Goal: Task Accomplishment & Management: Manage account settings

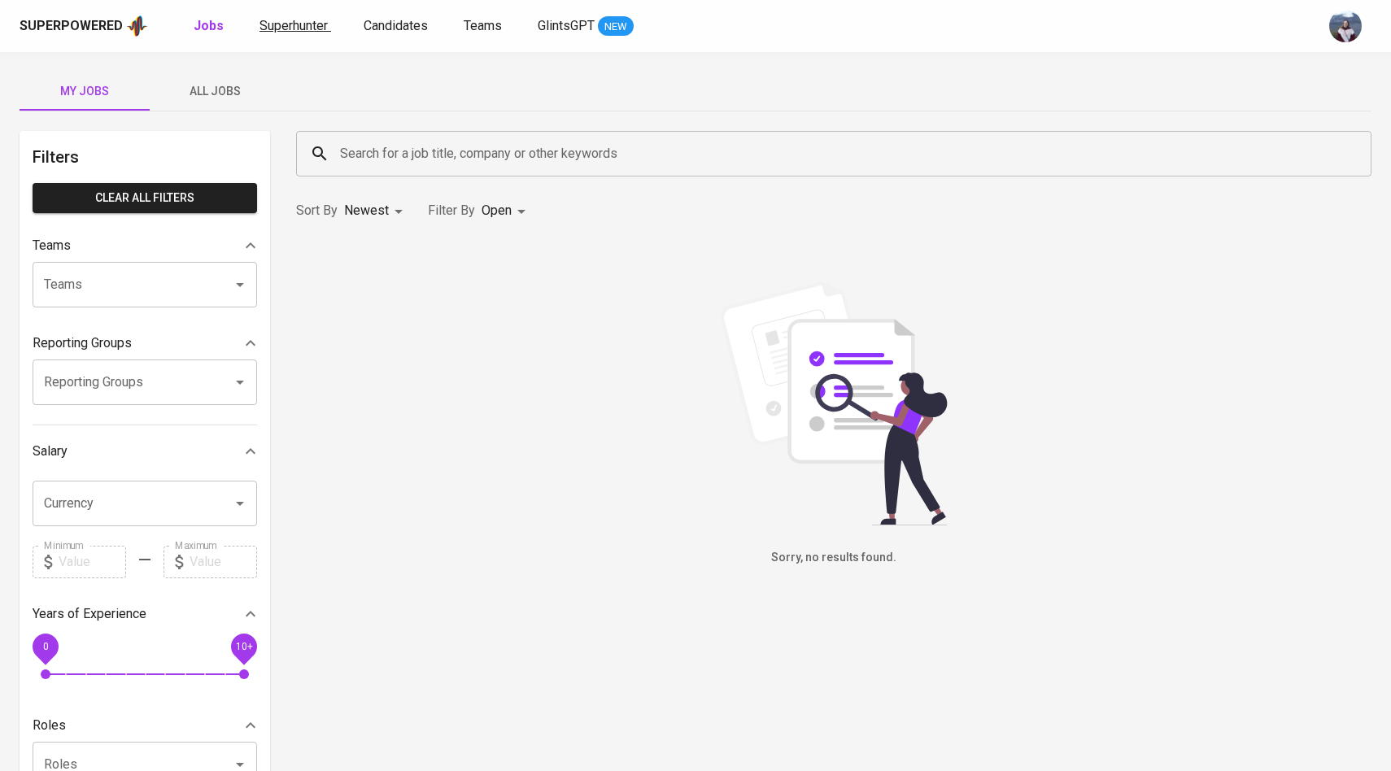
click at [304, 25] on span "Superhunter" at bounding box center [294, 25] width 68 height 15
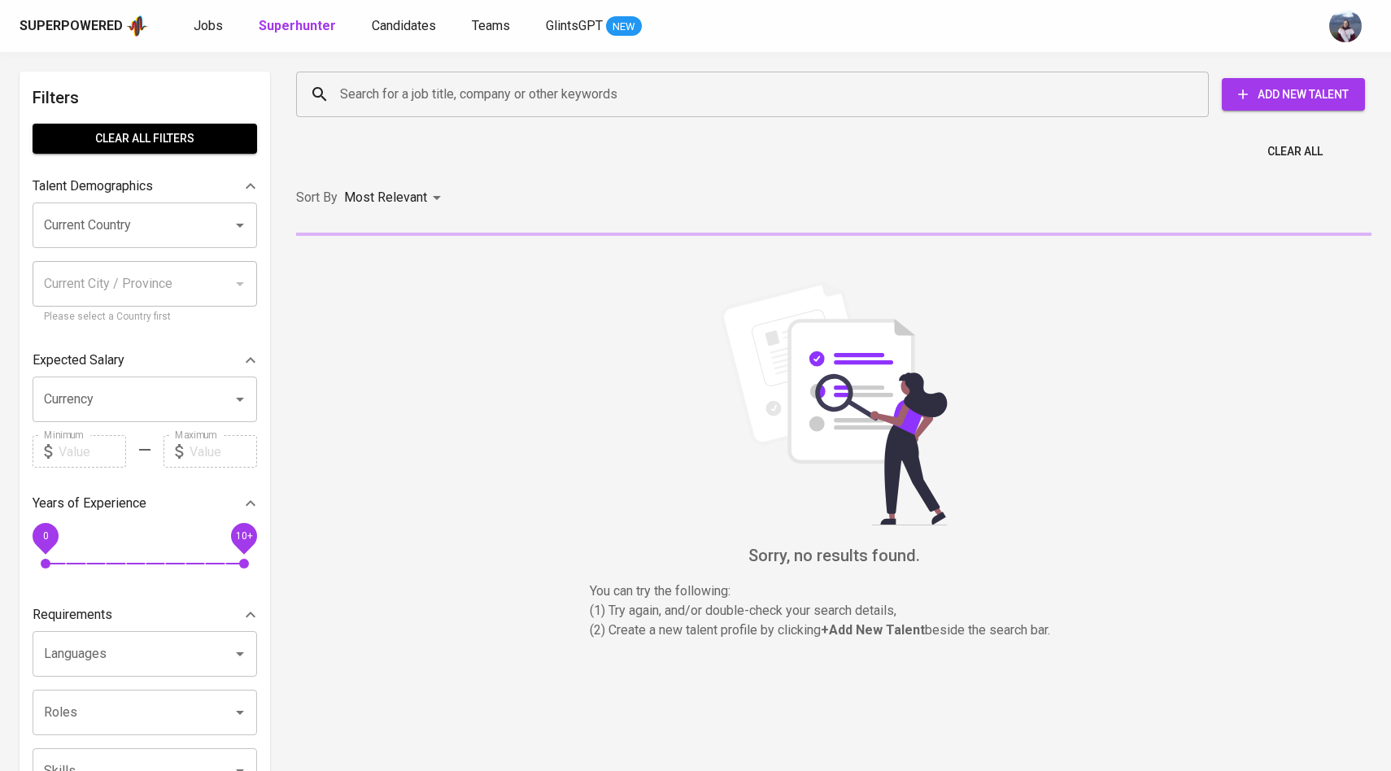
click at [386, 106] on input "Search for a job title, company or other keywords" at bounding box center [756, 94] width 841 height 31
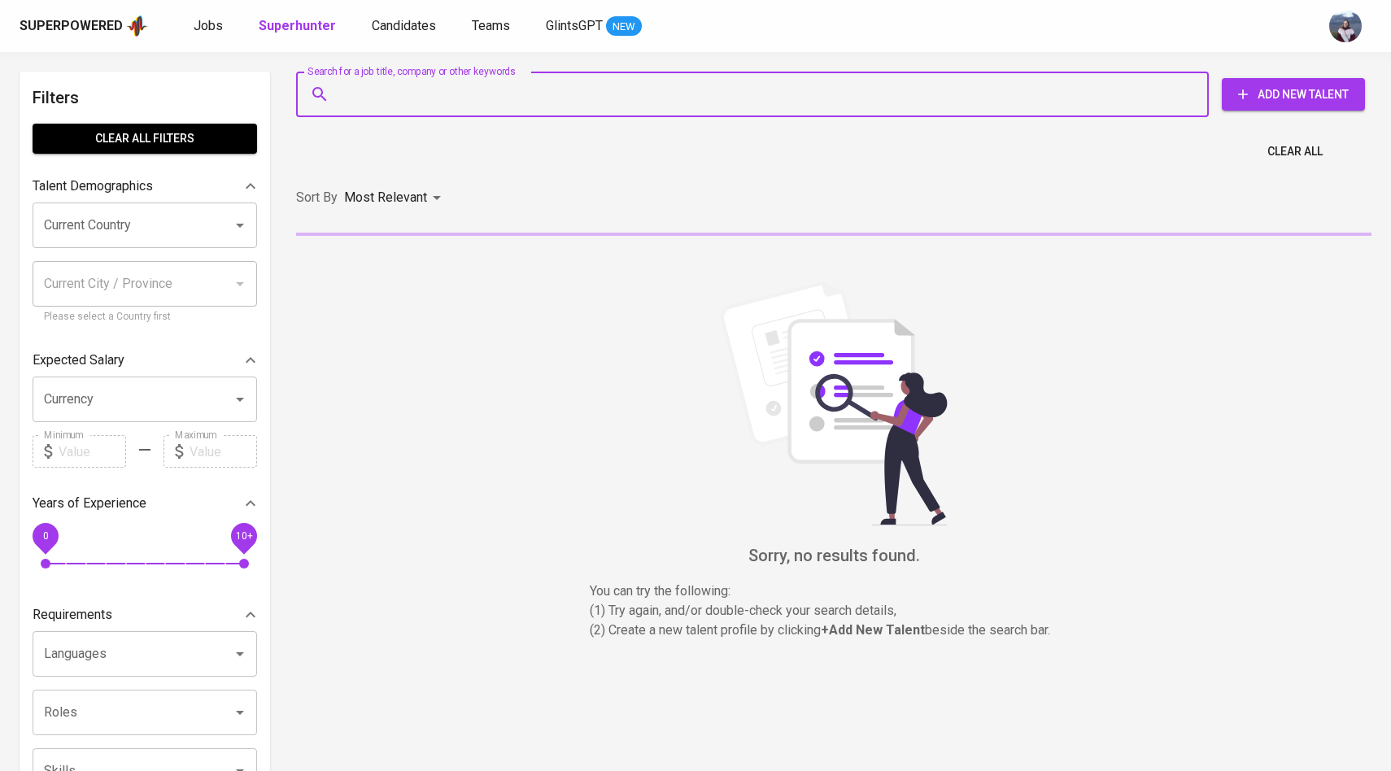
paste input "[EMAIL_ADDRESS][DOMAIN_NAME]"
type input "[EMAIL_ADDRESS][DOMAIN_NAME]"
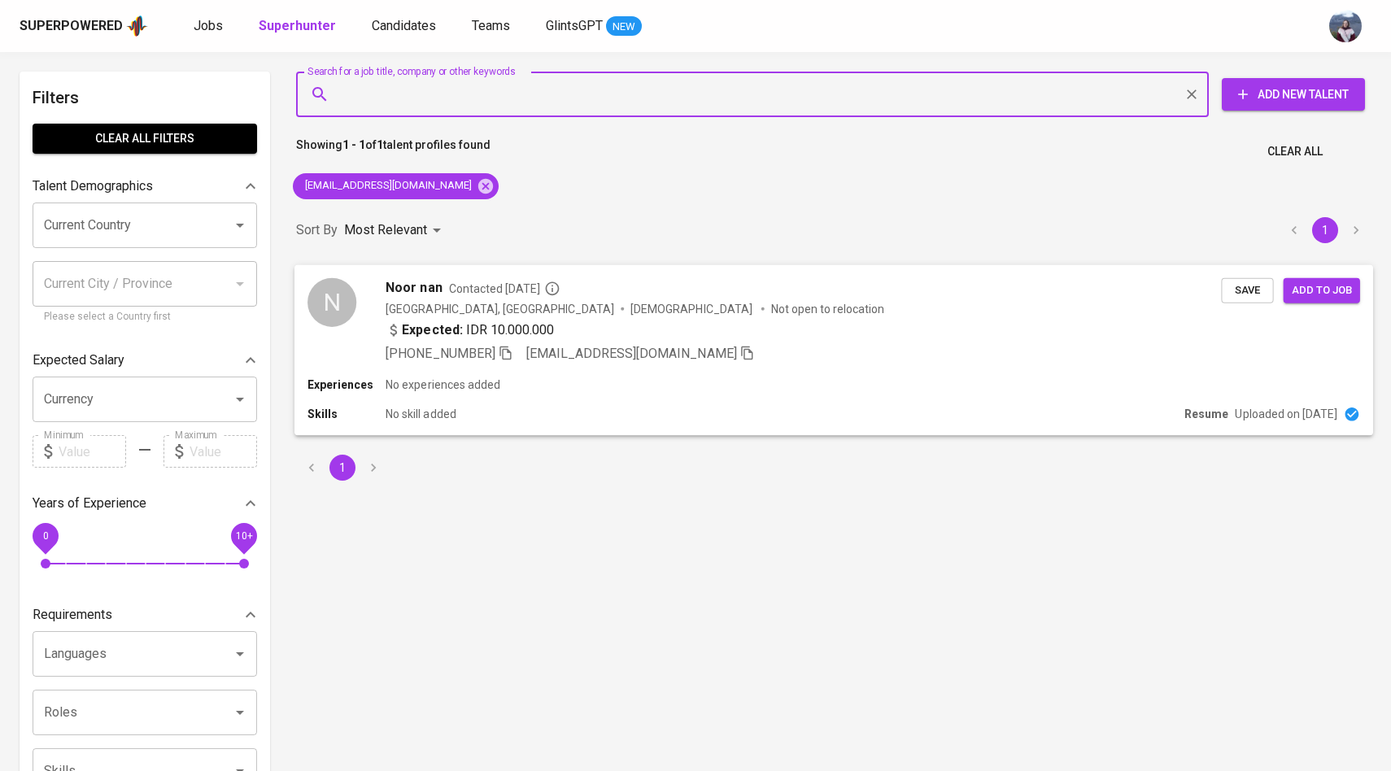
click at [368, 290] on div "N Noor nan Contacted [DATE] [GEOGRAPHIC_DATA], [GEOGRAPHIC_DATA] [DEMOGRAPHIC_D…" at bounding box center [765, 319] width 914 height 85
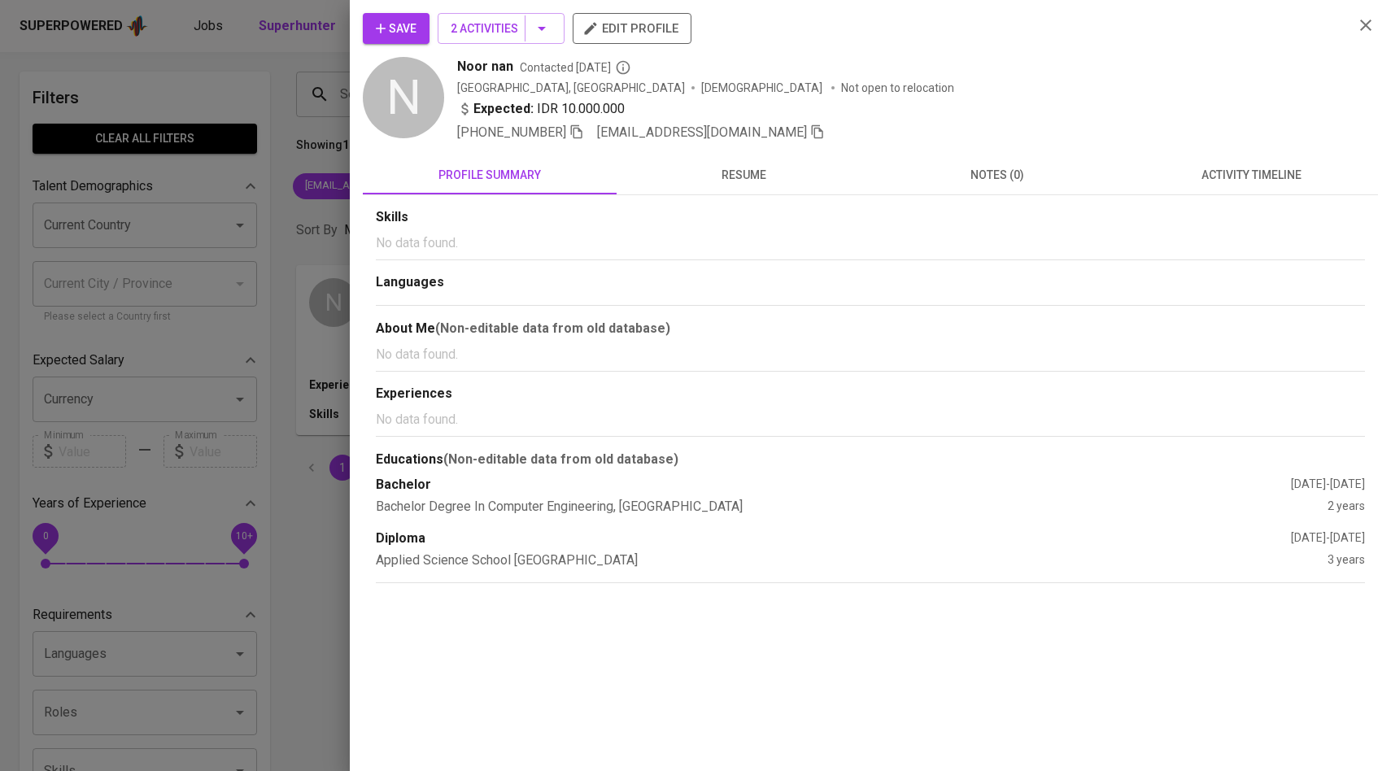
click at [1240, 186] on button "activity timeline" at bounding box center [1251, 174] width 254 height 39
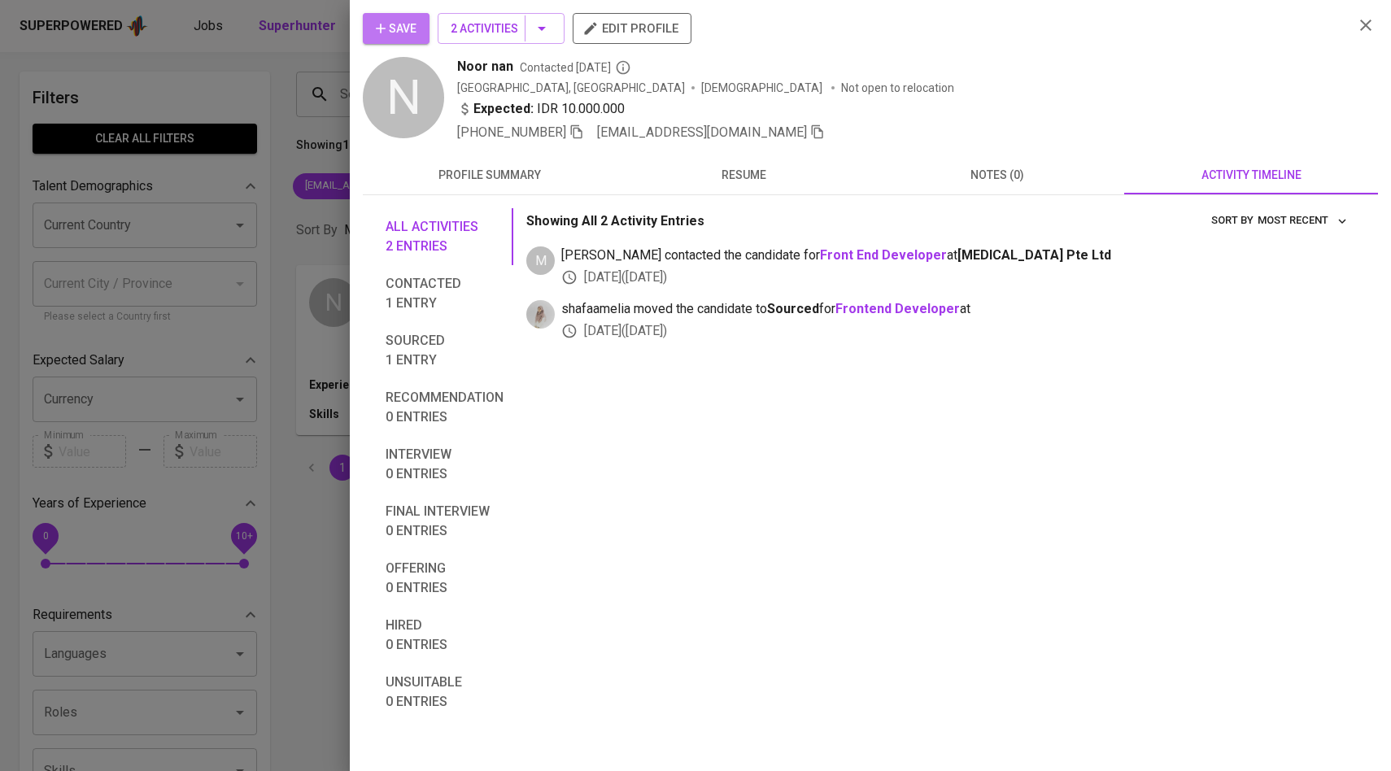
click at [413, 26] on span "Save" at bounding box center [396, 29] width 41 height 20
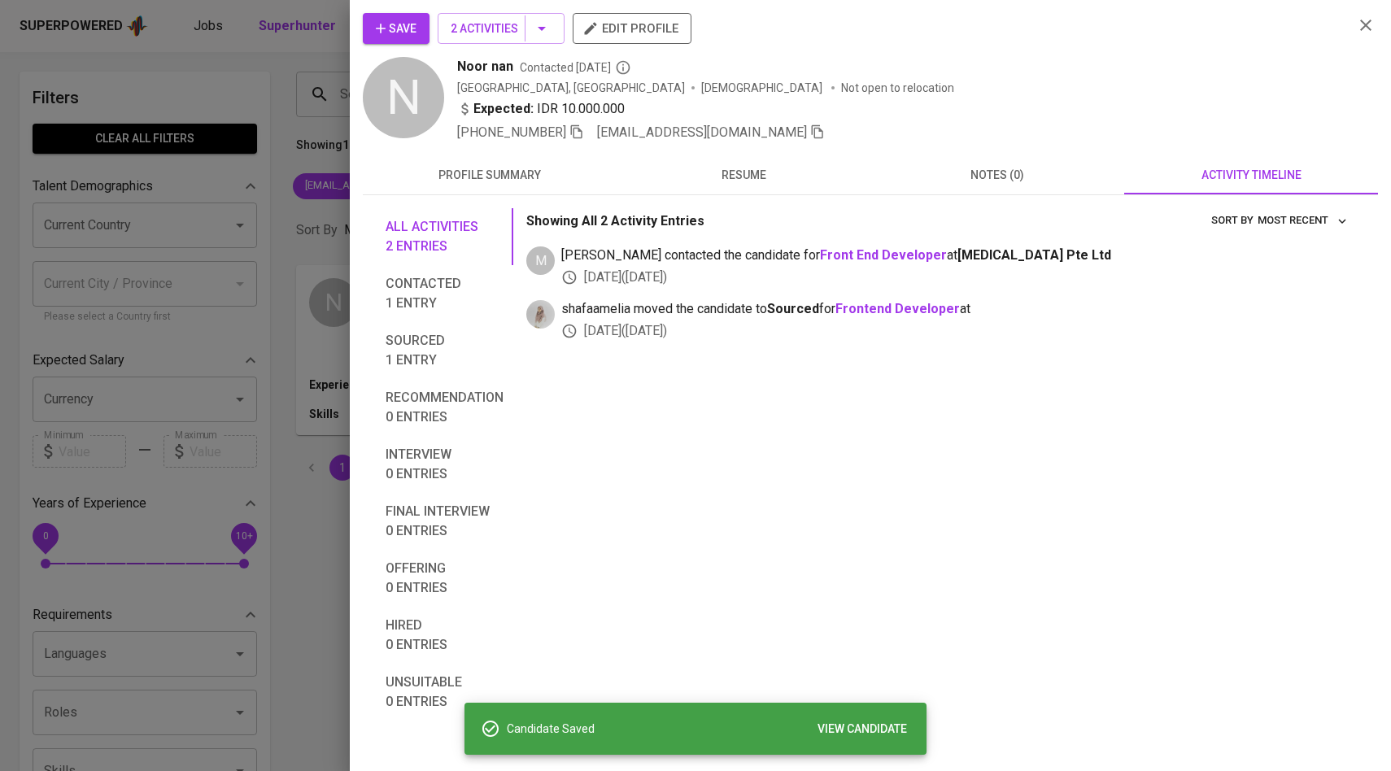
click at [238, 177] on div at bounding box center [695, 385] width 1391 height 771
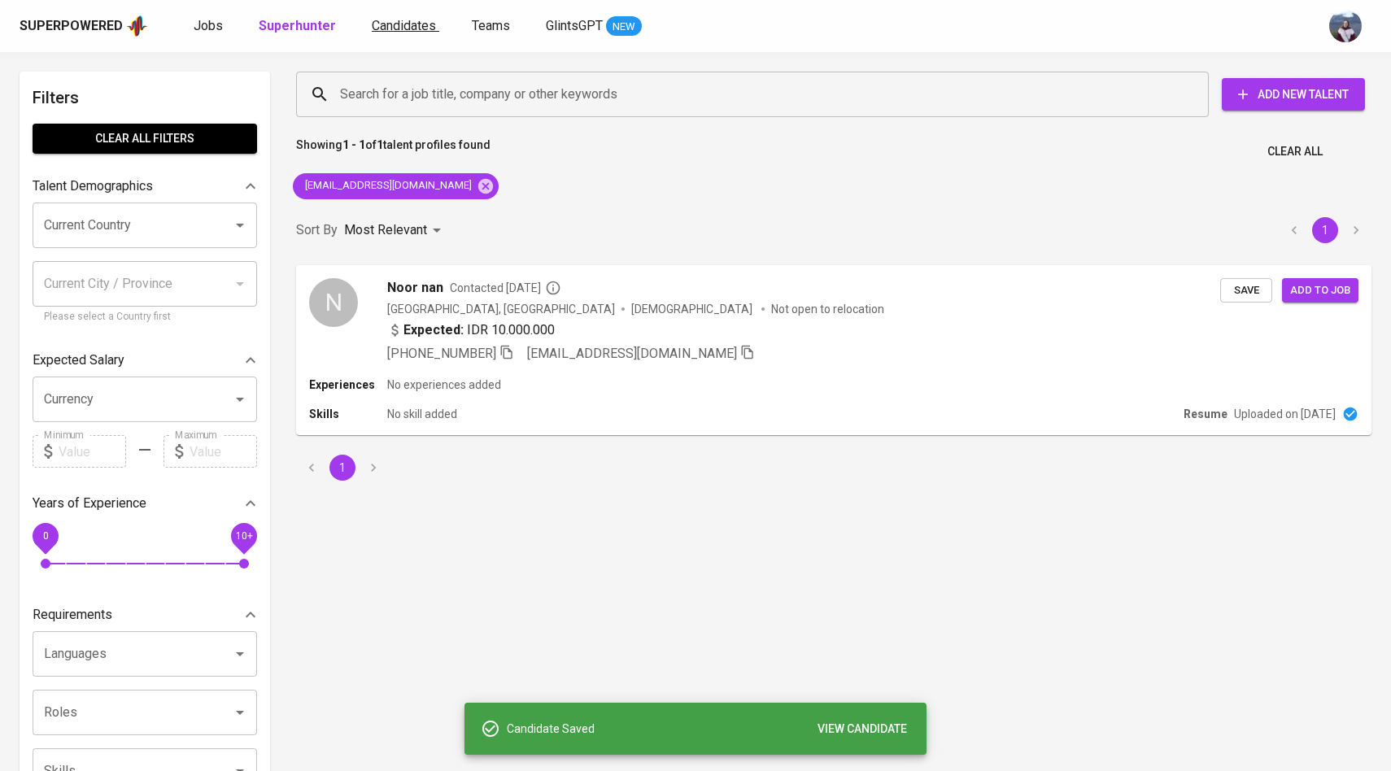
click at [393, 32] on span "Candidates" at bounding box center [404, 25] width 64 height 15
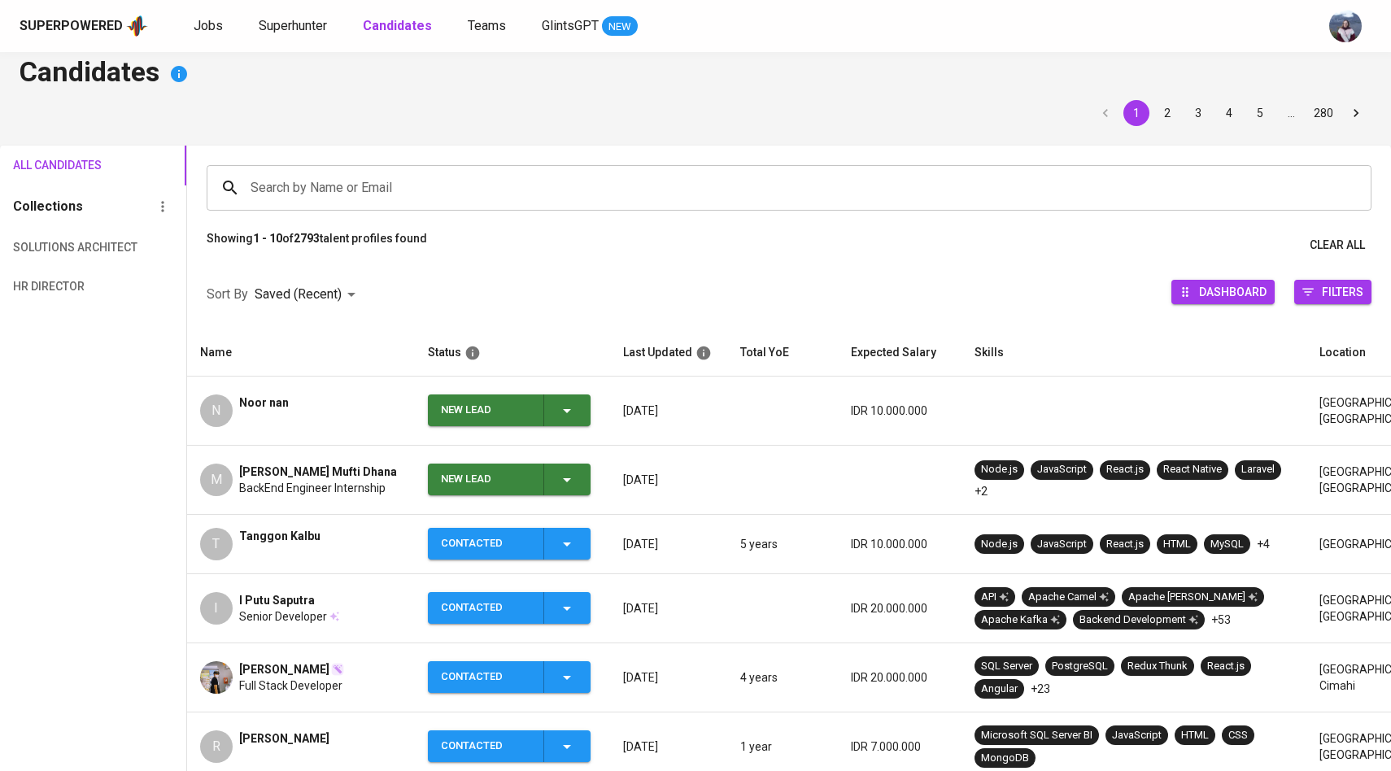
scroll to position [37, 0]
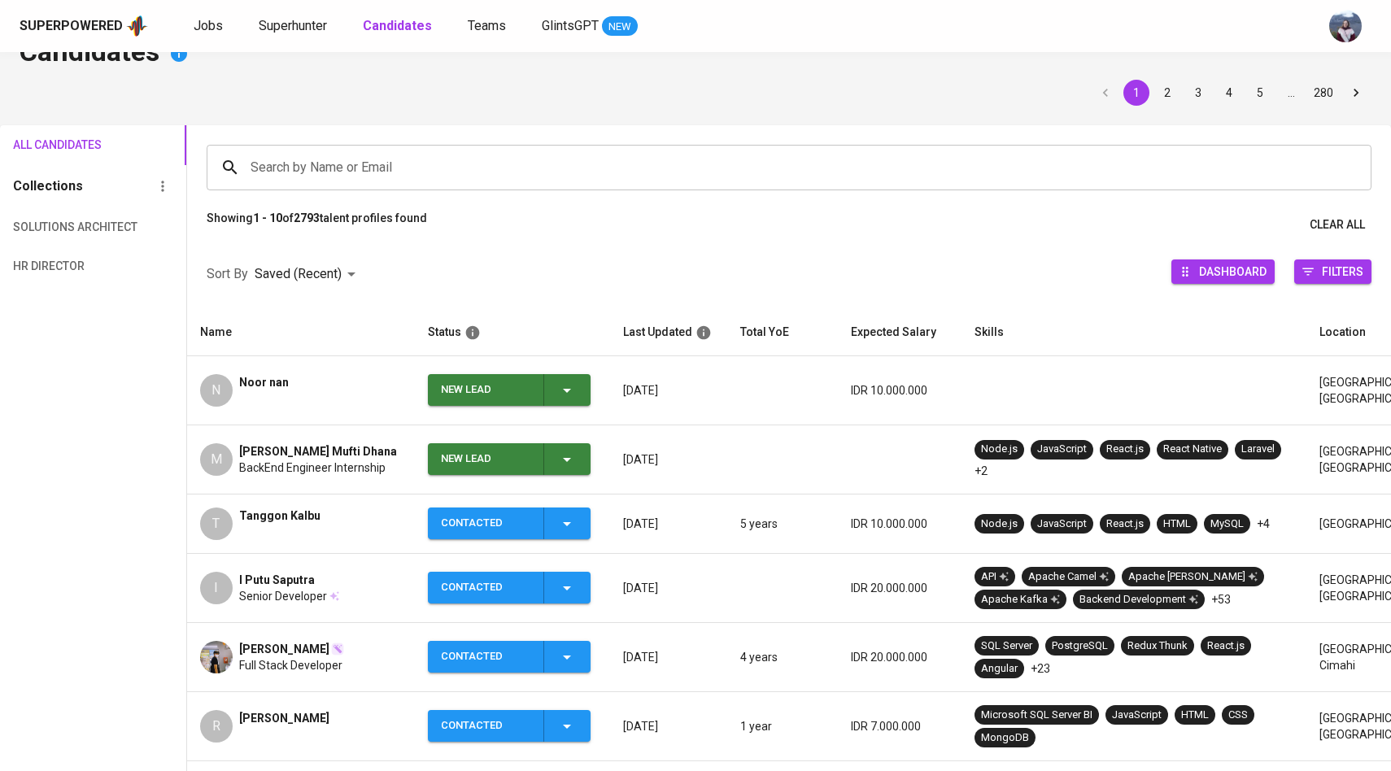
click at [578, 399] on span "New Lead" at bounding box center [509, 390] width 150 height 32
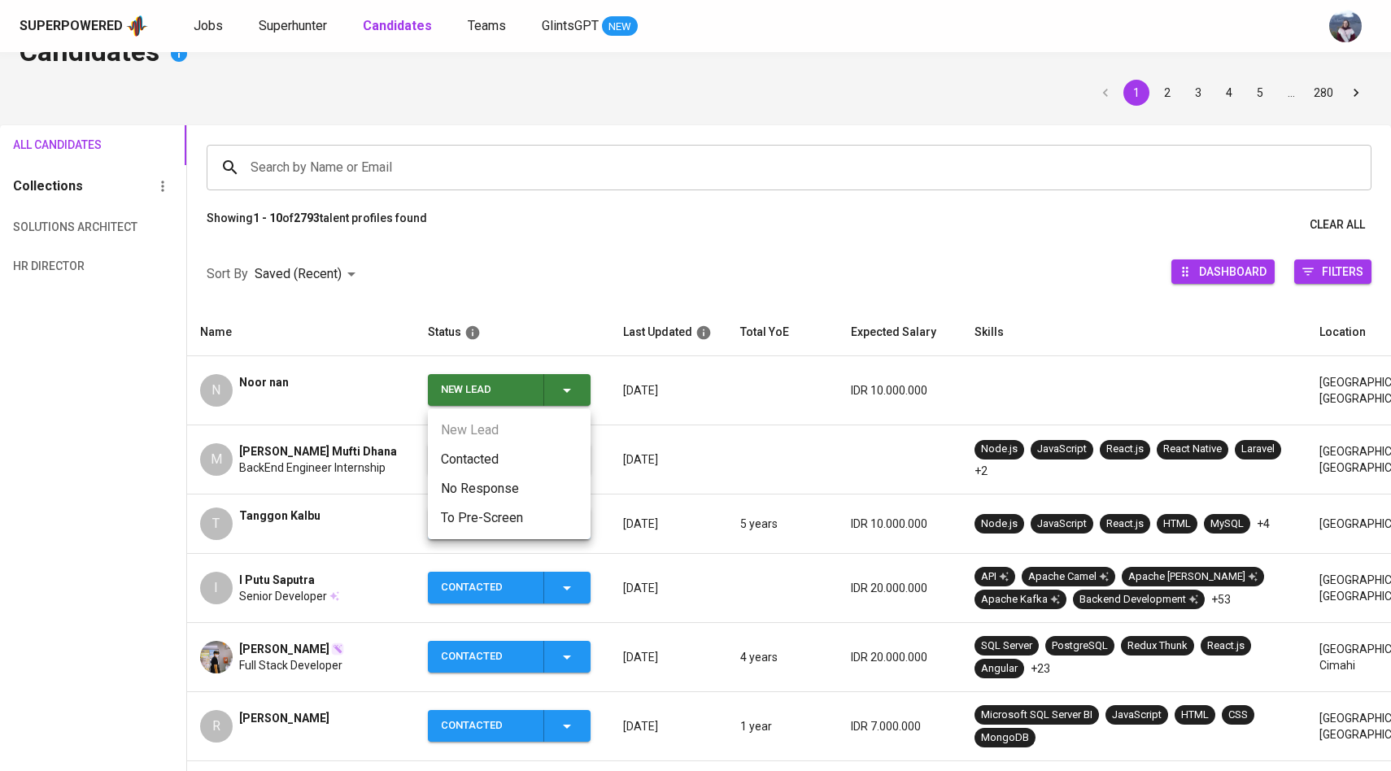
click at [522, 458] on li "Contacted" at bounding box center [509, 459] width 163 height 29
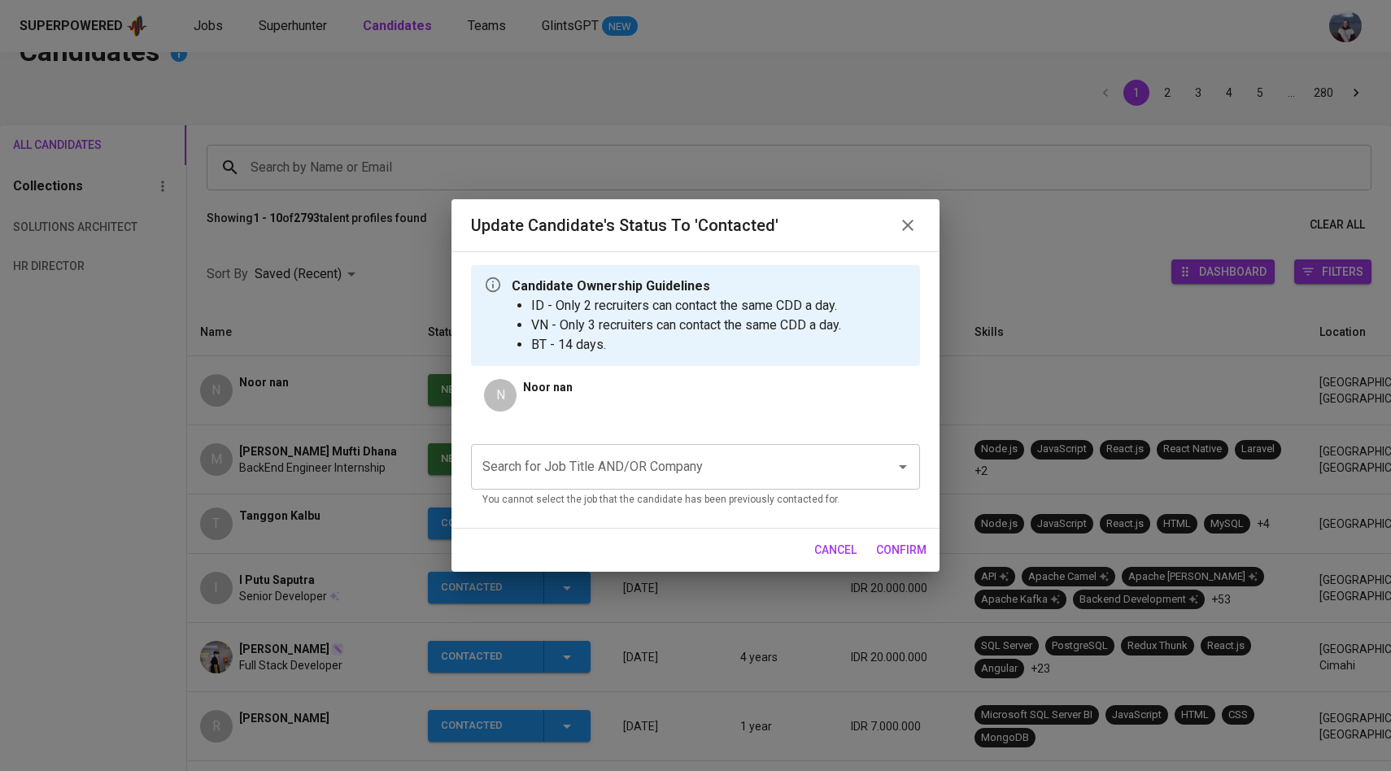
click at [536, 461] on input "Search for Job Title AND/OR Company" at bounding box center [672, 467] width 389 height 31
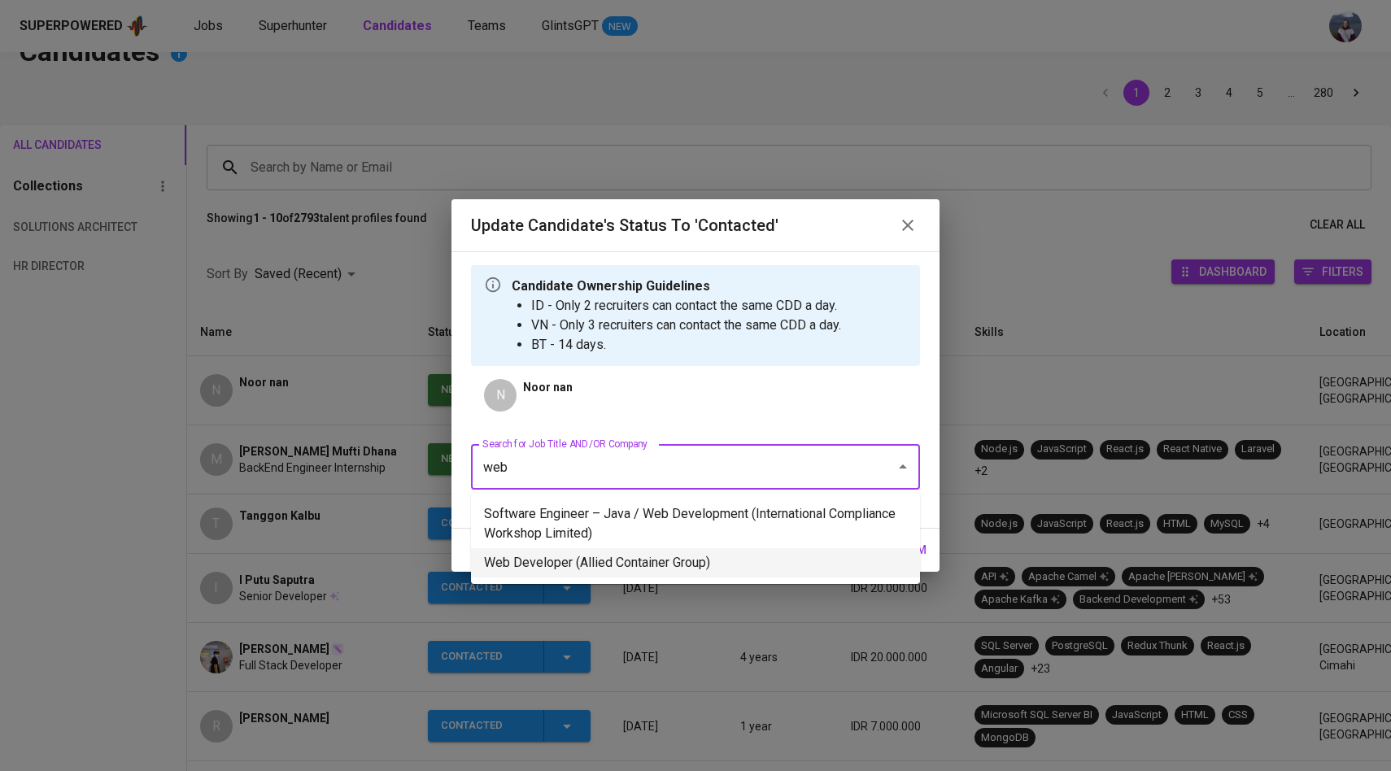
click at [567, 552] on li "Web Developer (Allied Container Group)" at bounding box center [695, 562] width 449 height 29
type input "web"
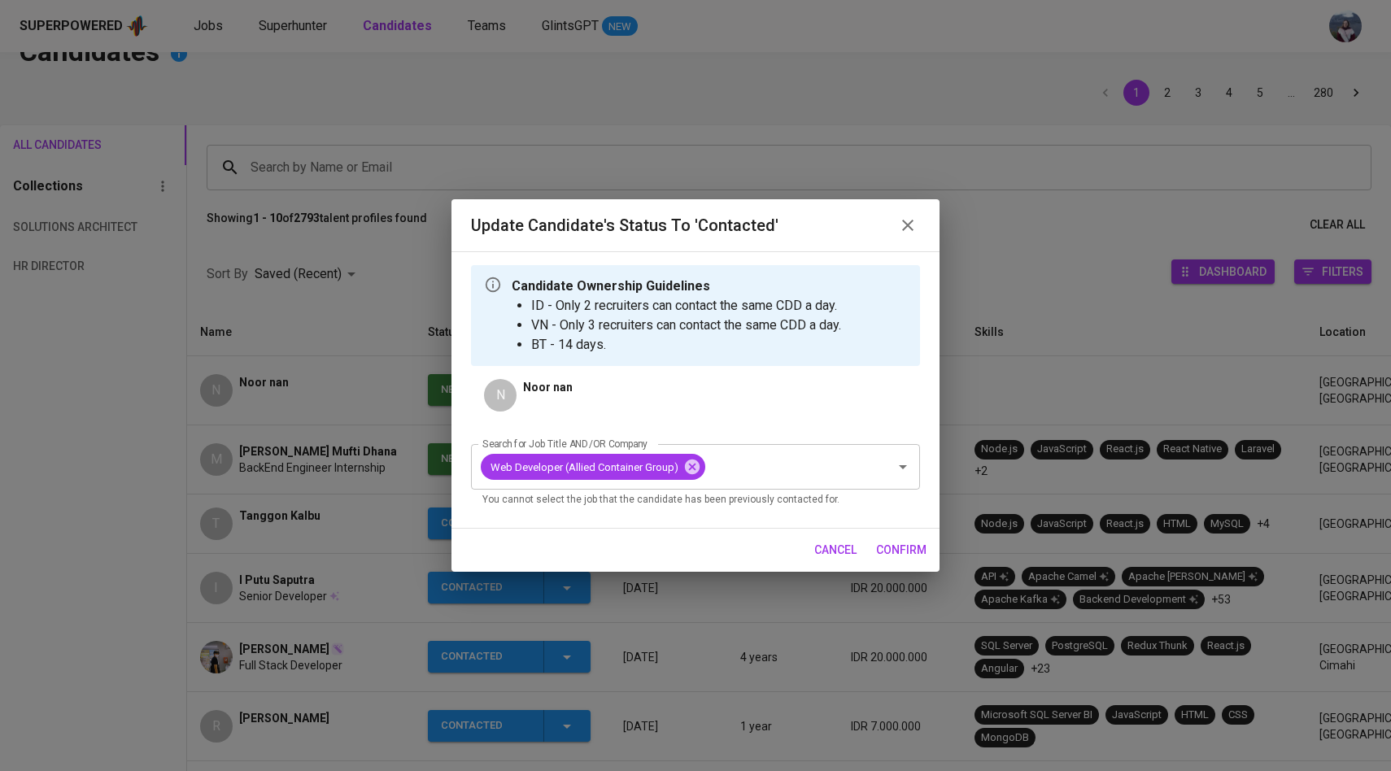
click at [902, 550] on span "confirm" at bounding box center [901, 550] width 50 height 20
